Goal: Communication & Community: Participate in discussion

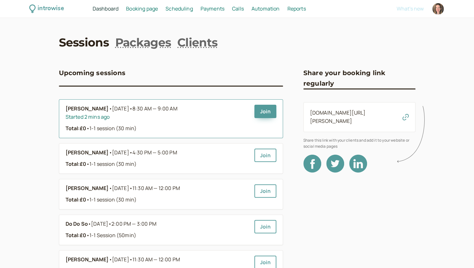
click at [279, 112] on li "Linda Meska • Today • 8:30 AM — 9:00 AM Started 2 mins ago Total: £0 • 1-1 sess…" at bounding box center [171, 118] width 224 height 39
click at [269, 112] on link "Join" at bounding box center [265, 111] width 22 height 13
click at [175, 10] on span "Scheduling" at bounding box center [178, 8] width 27 height 7
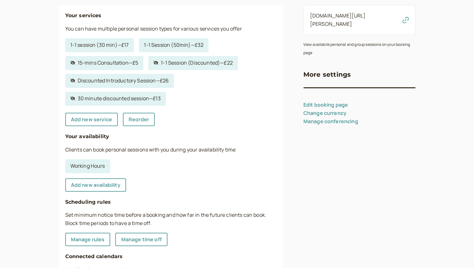
scroll to position [95, 0]
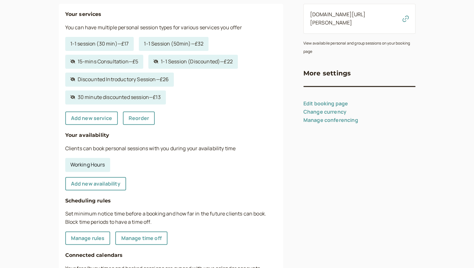
click at [94, 167] on link "Working Hours" at bounding box center [87, 165] width 45 height 14
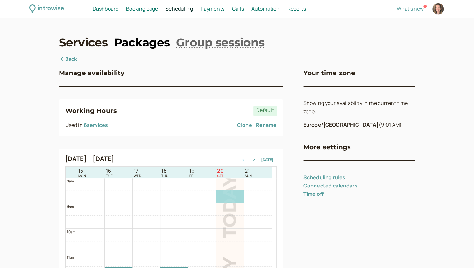
click at [136, 44] on link "Packages" at bounding box center [142, 42] width 56 height 16
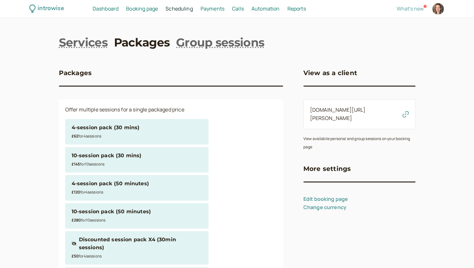
click at [119, 10] on div "Dashboard Dashboard" at bounding box center [105, 9] width 31 height 8
click at [112, 8] on span "Dashboard" at bounding box center [106, 8] width 26 height 7
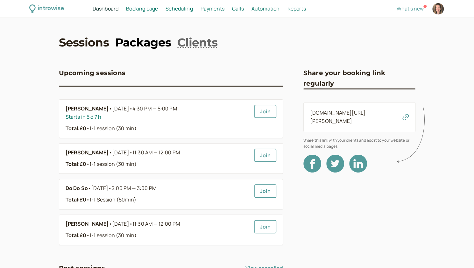
click at [145, 39] on link "Packages" at bounding box center [143, 42] width 56 height 16
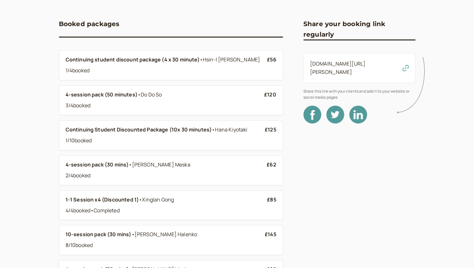
scroll to position [64, 0]
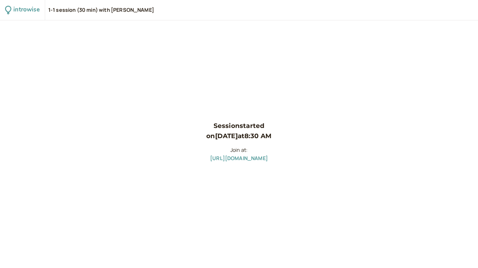
click at [272, 162] on p "Join at: [URL][DOMAIN_NAME]" at bounding box center [238, 154] width 65 height 17
click at [268, 159] on link "[URL][DOMAIN_NAME]" at bounding box center [239, 158] width 58 height 7
